Goal: Task Accomplishment & Management: Manage account settings

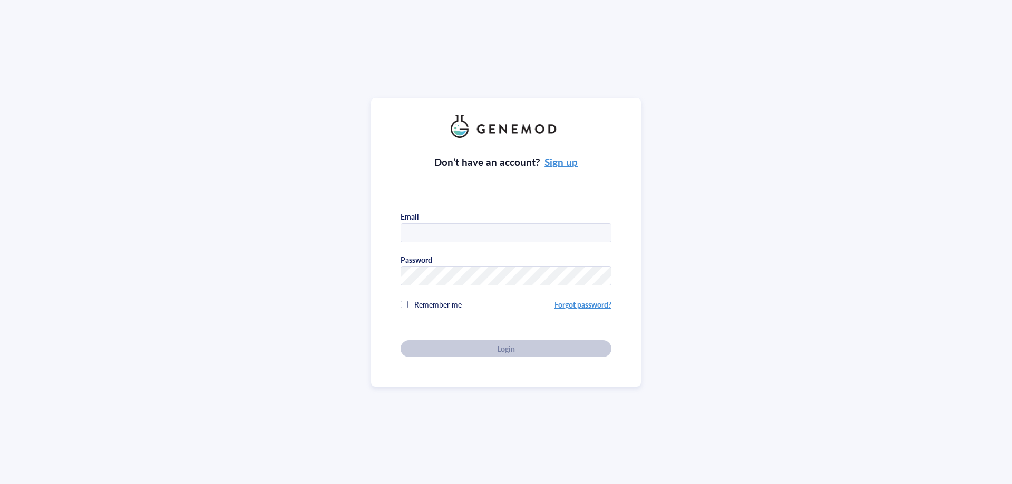
type input "[EMAIL_ADDRESS][DOMAIN_NAME]"
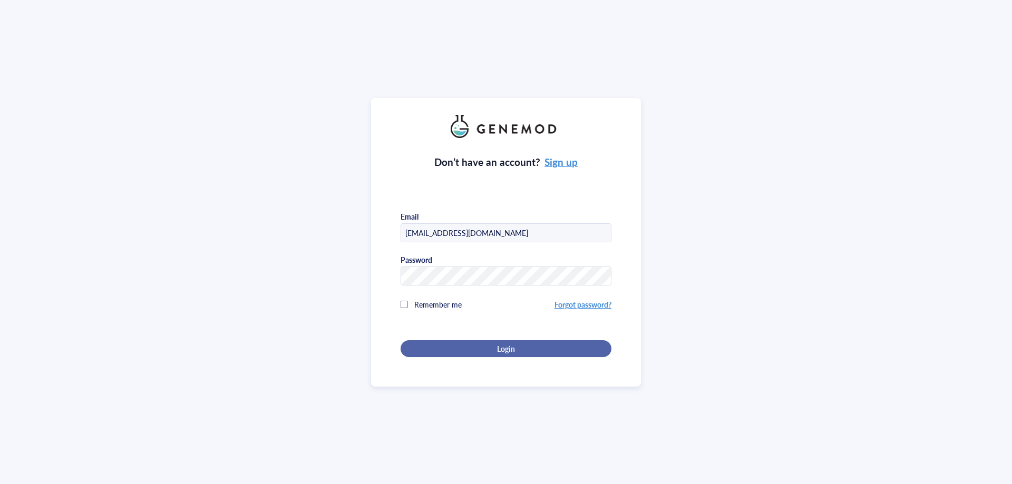
click at [463, 341] on button "Login" at bounding box center [505, 348] width 211 height 17
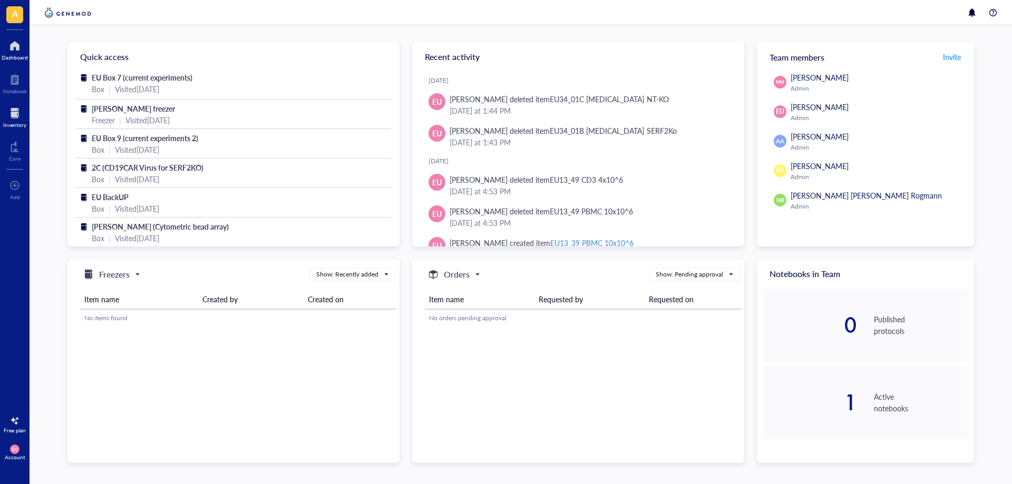
click at [23, 122] on div "Inventory" at bounding box center [14, 125] width 23 height 6
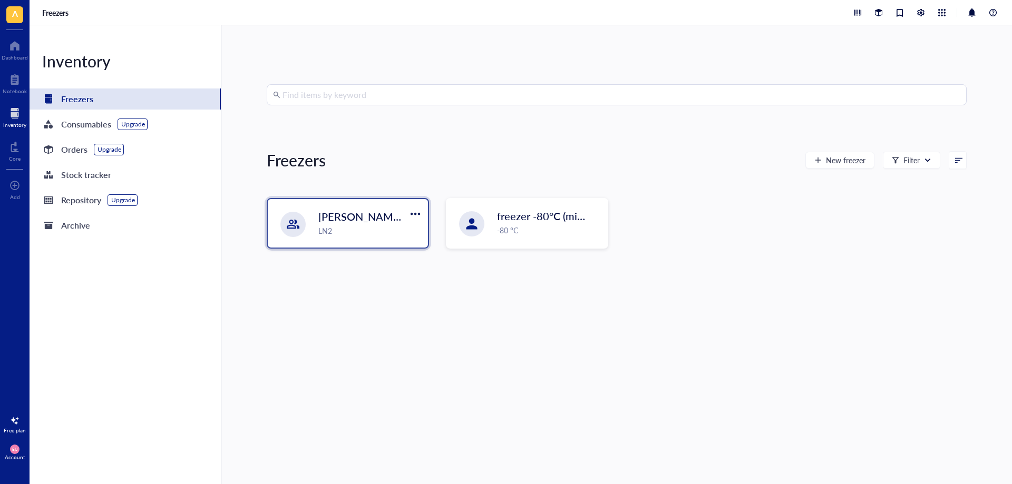
click at [364, 234] on div "LN2" at bounding box center [369, 231] width 103 height 12
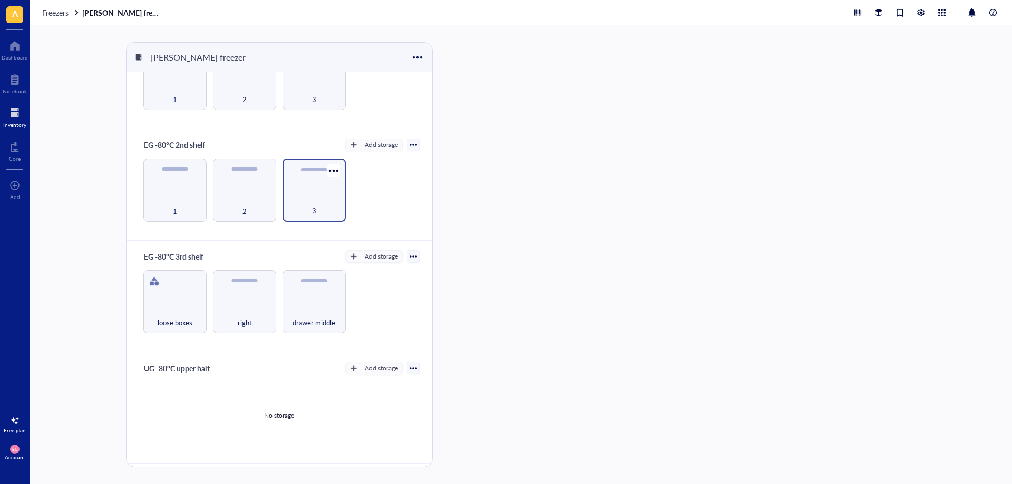
scroll to position [211, 0]
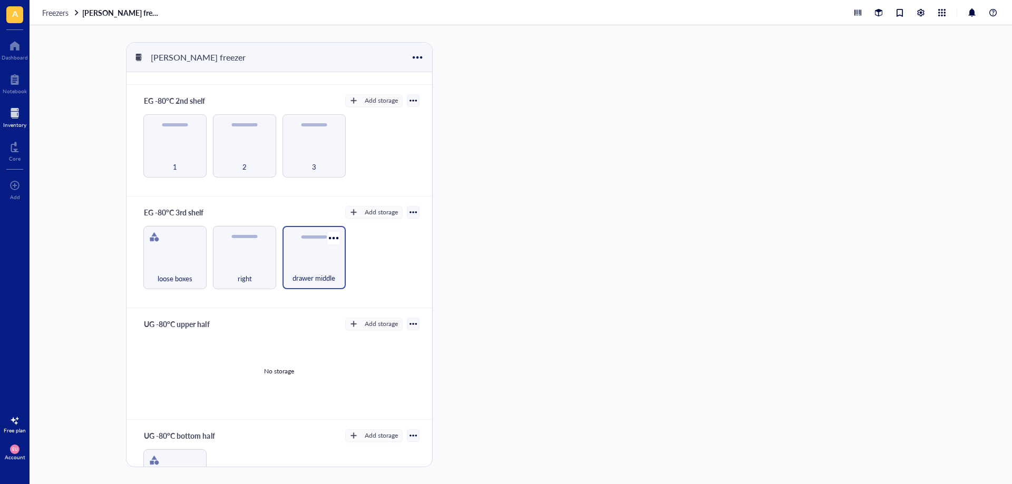
click at [315, 270] on div "drawer middle" at bounding box center [314, 272] width 53 height 23
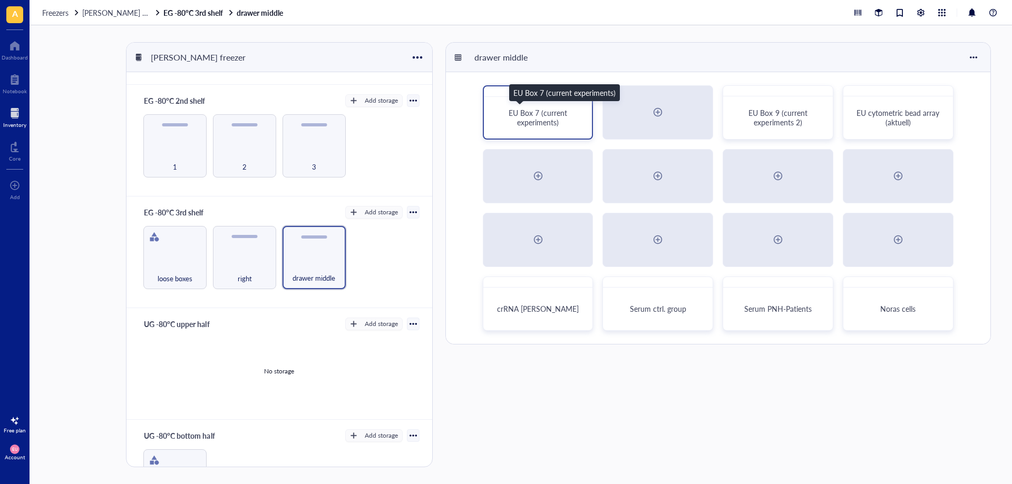
click at [558, 113] on span "EU Box 7 (current experiments)" at bounding box center [538, 117] width 61 height 20
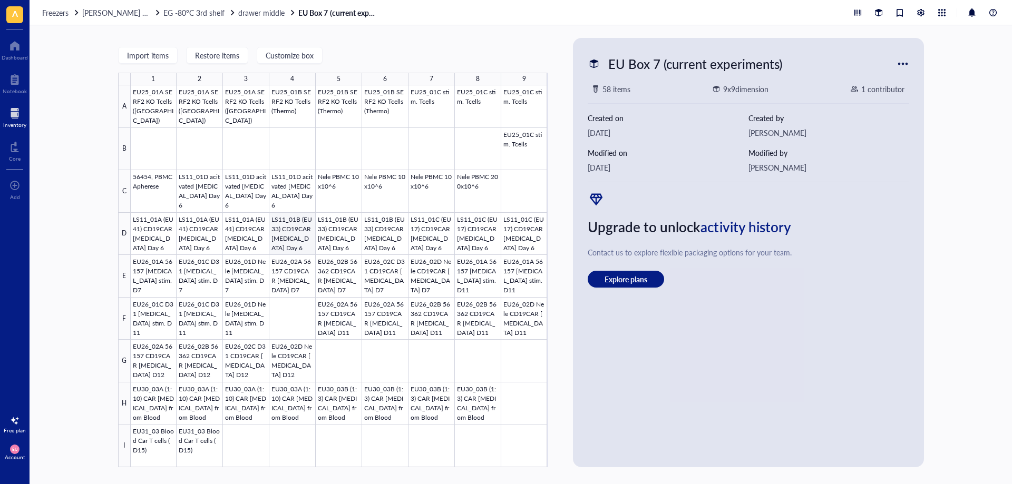
click at [280, 238] on div at bounding box center [339, 276] width 417 height 382
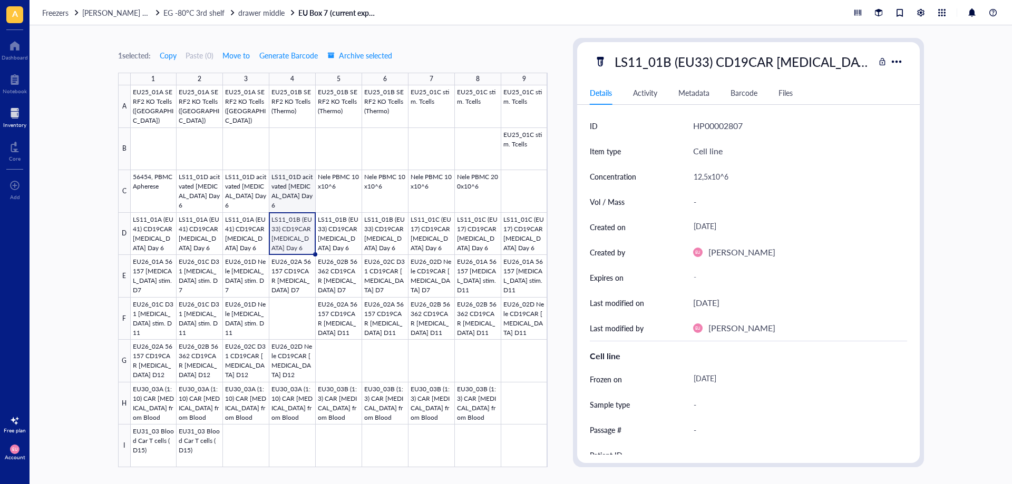
click at [282, 184] on div at bounding box center [339, 276] width 417 height 382
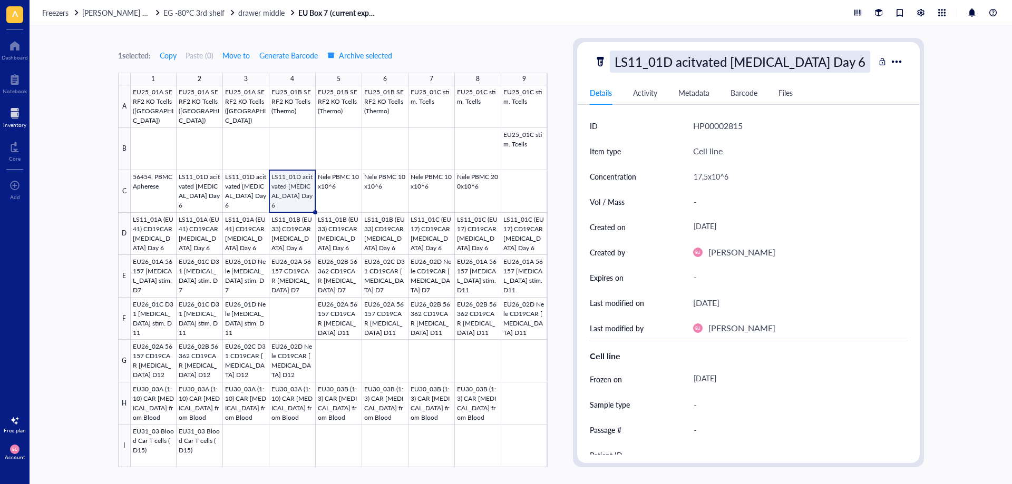
click at [689, 63] on div "LS11_01D acitvated [MEDICAL_DATA] Day 6" at bounding box center [740, 62] width 260 height 22
drag, startPoint x: 308, startPoint y: 232, endPoint x: 301, endPoint y: 221, distance: 12.7
click at [308, 232] on div at bounding box center [339, 276] width 417 height 382
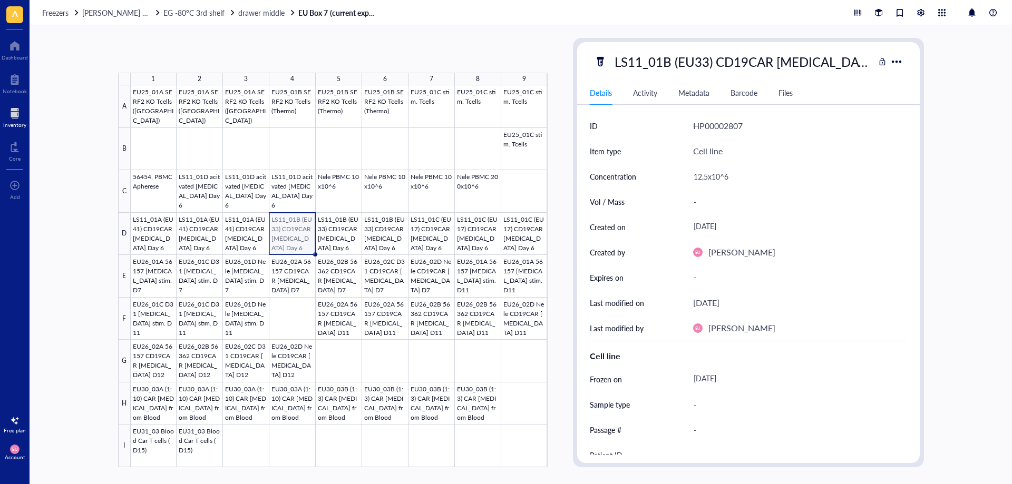
click at [293, 204] on div at bounding box center [339, 276] width 417 height 382
click at [313, 182] on div at bounding box center [339, 276] width 417 height 382
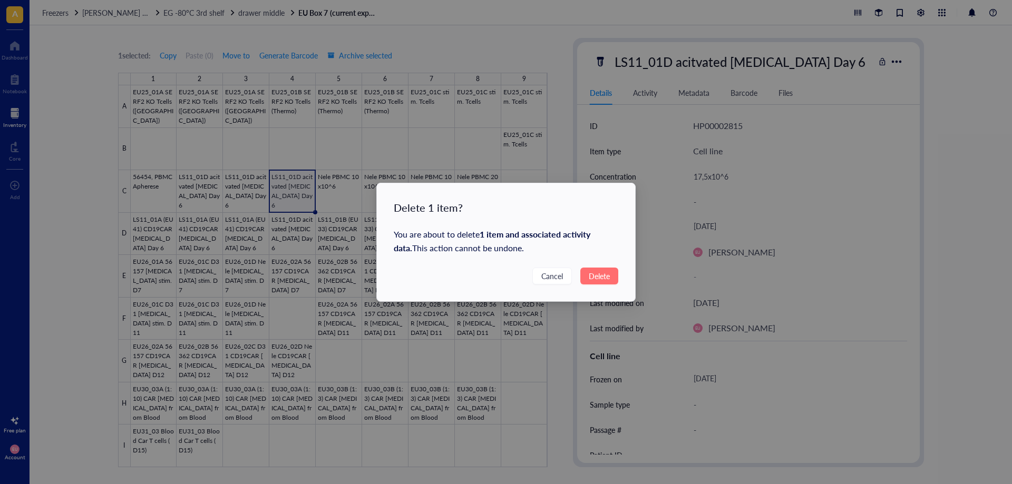
click at [598, 277] on span "Delete" at bounding box center [598, 276] width 21 height 12
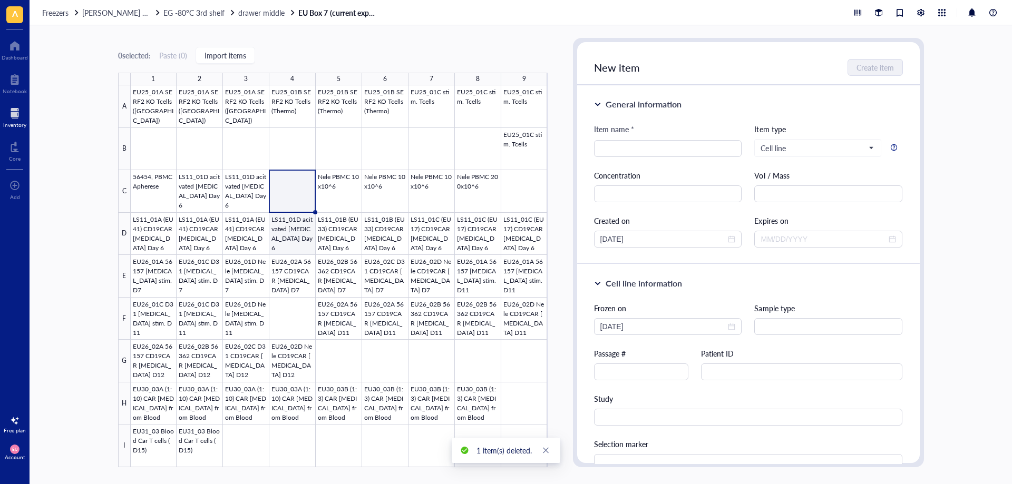
click at [291, 241] on div at bounding box center [339, 276] width 417 height 382
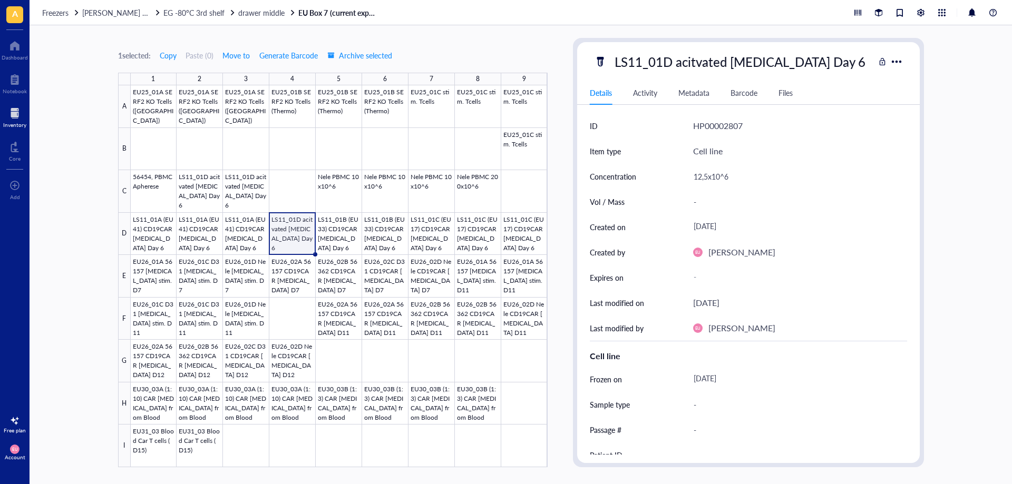
click at [208, 39] on div "1 selected: Copy Paste ( 0 ) Move to Generate Barcode Archive selected 1 2 3 4 …" at bounding box center [332, 252] width 429 height 429
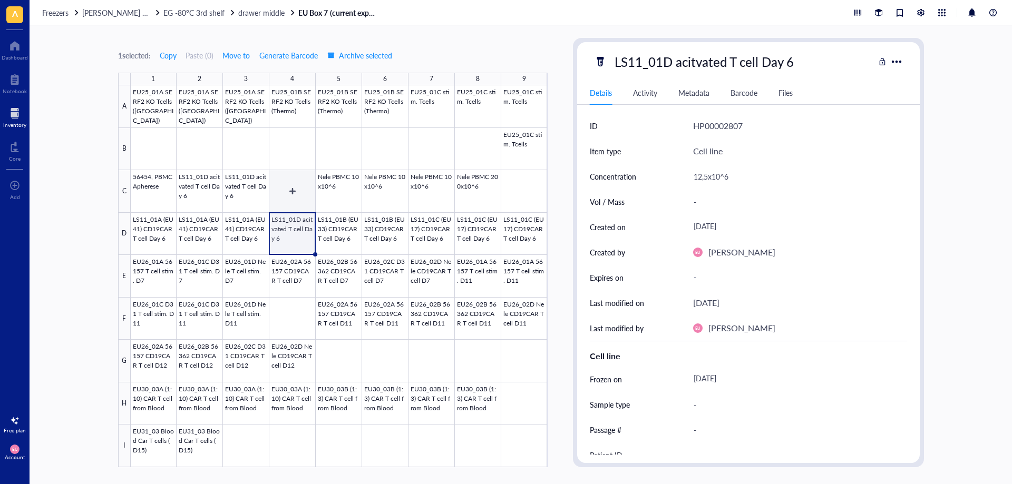
click at [302, 196] on div at bounding box center [339, 276] width 417 height 382
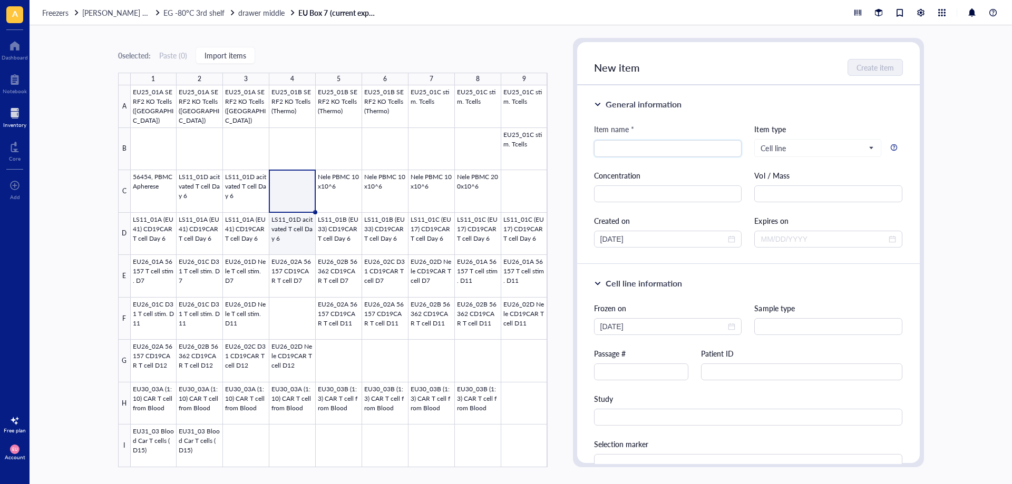
click at [301, 242] on div at bounding box center [339, 276] width 417 height 382
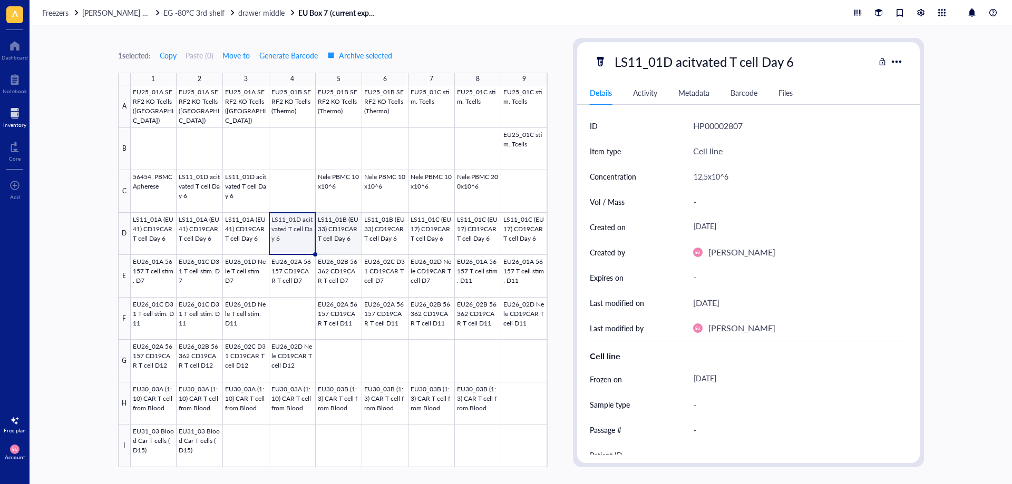
click at [333, 238] on div at bounding box center [339, 276] width 417 height 382
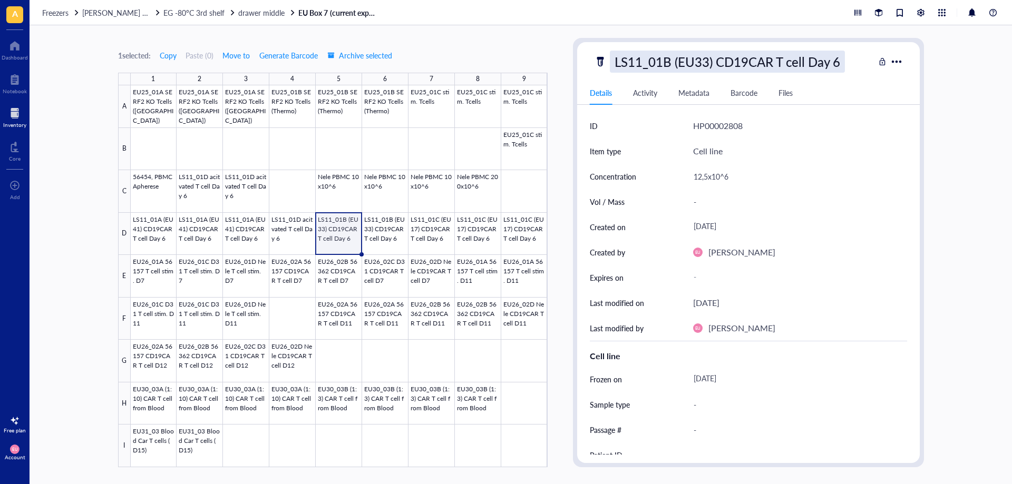
click at [678, 66] on div "LS11_01B (EU33) CD19CAR [MEDICAL_DATA] Day 6" at bounding box center [727, 62] width 235 height 22
drag, startPoint x: 301, startPoint y: 240, endPoint x: 308, endPoint y: 236, distance: 8.0
click at [301, 240] on div at bounding box center [339, 276] width 417 height 382
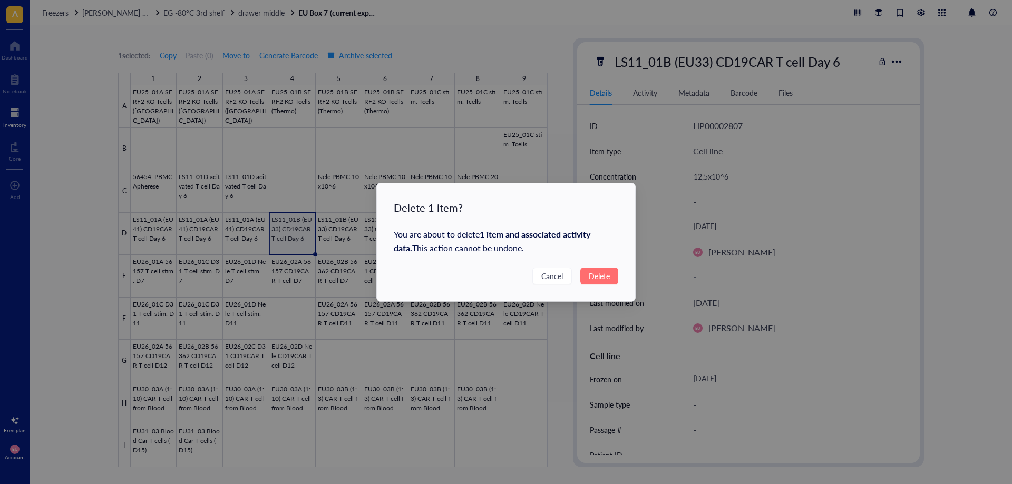
click at [593, 278] on span "Delete" at bounding box center [598, 276] width 21 height 12
